Goal: Check status: Check status

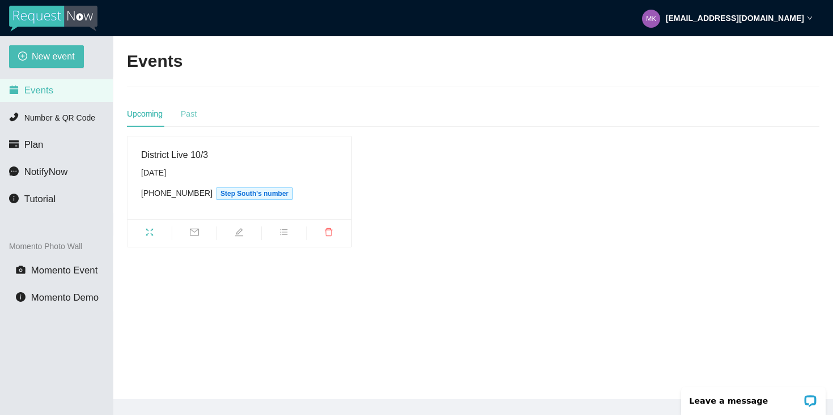
click at [191, 120] on div "Past" at bounding box center [189, 114] width 16 height 26
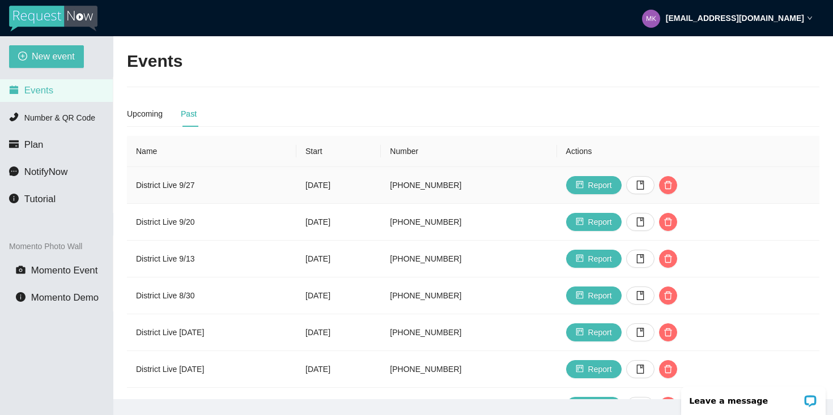
click at [229, 188] on td "District Live 9/27" at bounding box center [211, 185] width 169 height 37
click at [612, 185] on span "Report" at bounding box center [600, 185] width 24 height 12
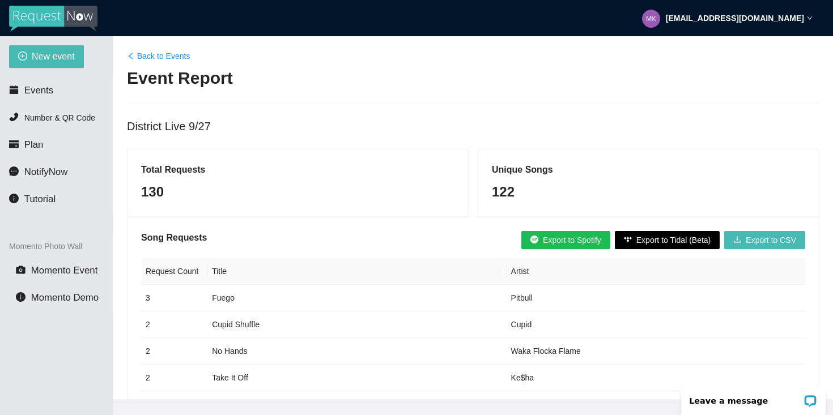
click at [160, 56] on link "Back to Events" at bounding box center [158, 56] width 63 height 12
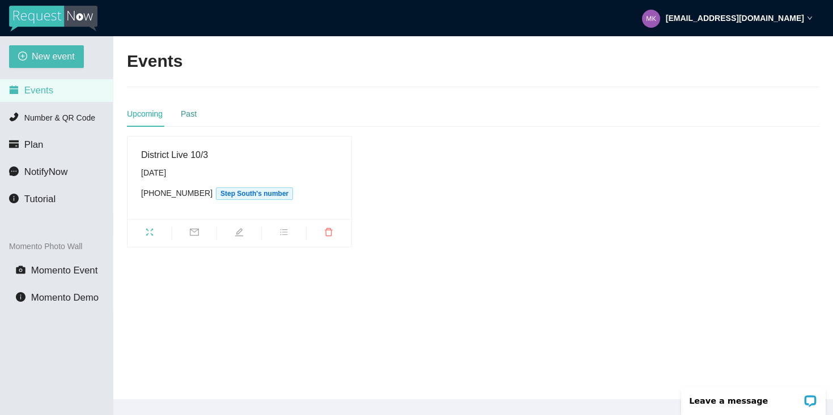
click at [190, 111] on div "Past" at bounding box center [189, 114] width 16 height 12
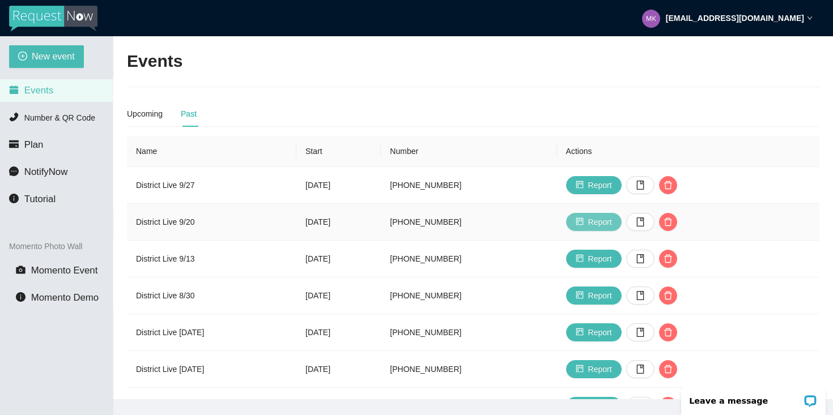
click at [612, 223] on span "Report" at bounding box center [600, 222] width 24 height 12
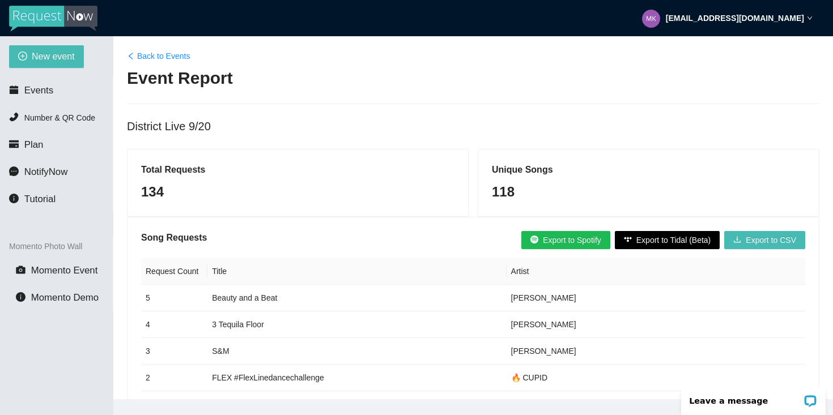
click at [173, 57] on link "Back to Events" at bounding box center [158, 56] width 63 height 12
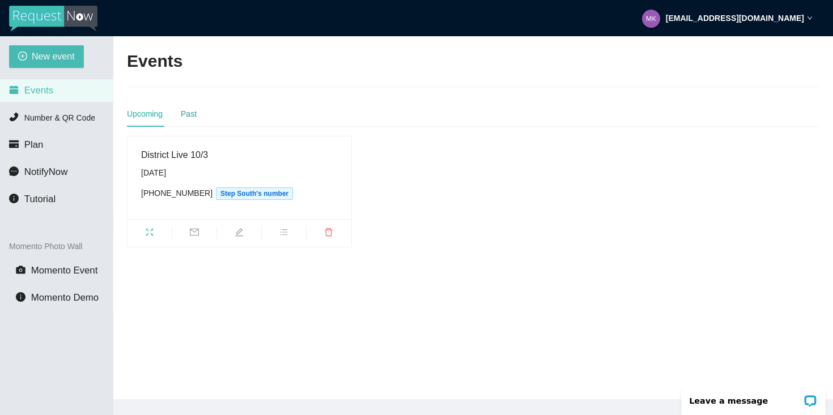
click at [195, 112] on div "Past" at bounding box center [189, 114] width 16 height 12
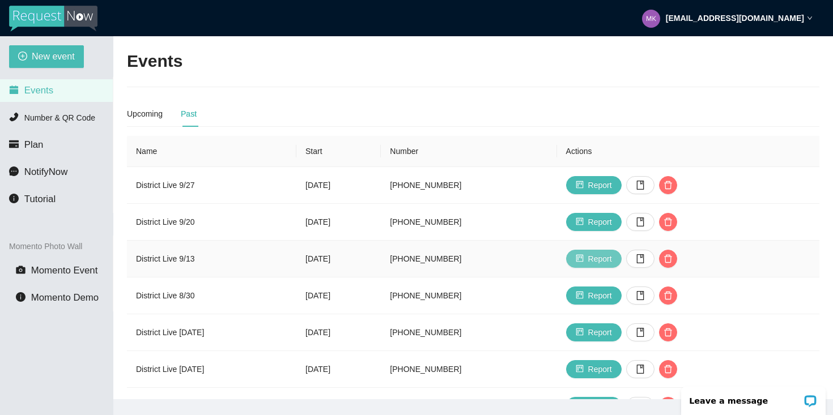
click at [612, 257] on span "Report" at bounding box center [600, 259] width 24 height 12
